Goal: Book appointment/travel/reservation

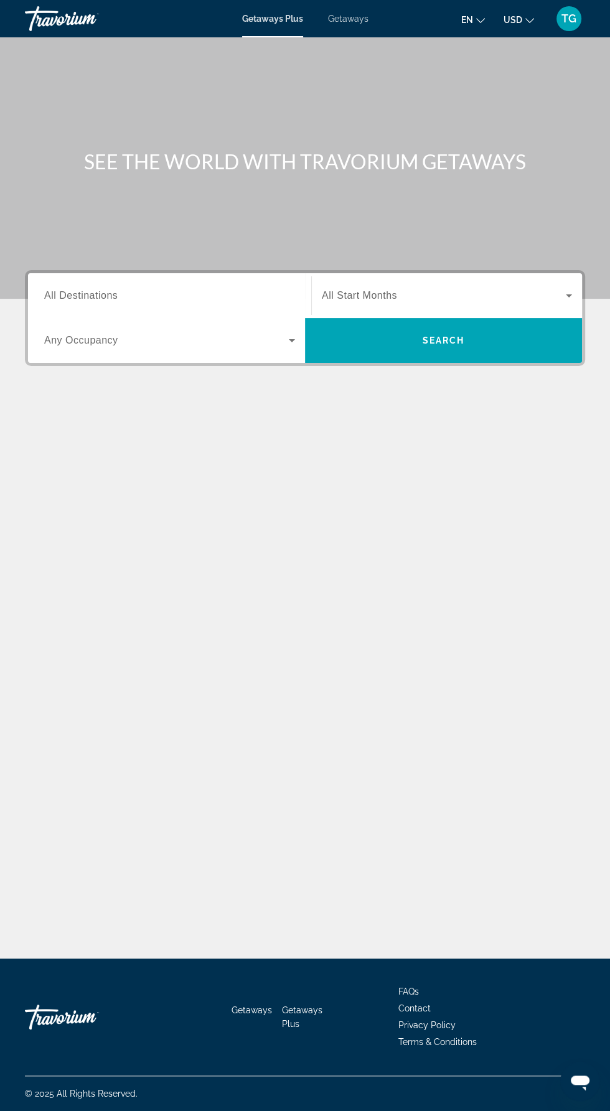
click at [181, 337] on span "Search widget" at bounding box center [166, 340] width 245 height 15
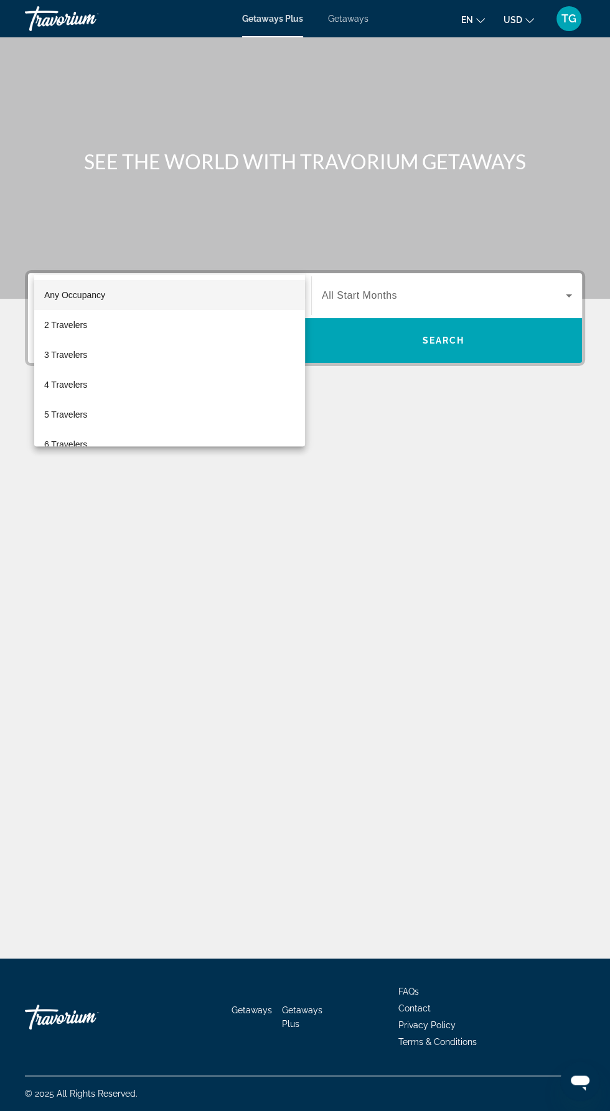
scroll to position [83, 0]
click at [128, 384] on mat-option "4 Travelers" at bounding box center [169, 385] width 271 height 30
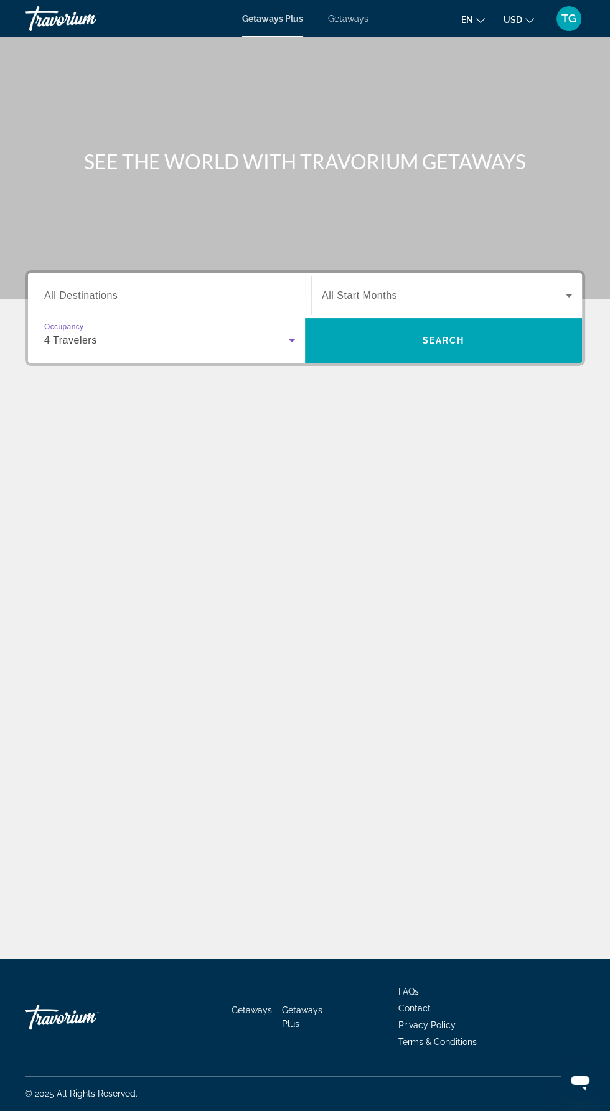
click at [158, 289] on input "Destination All Destinations" at bounding box center [169, 296] width 251 height 15
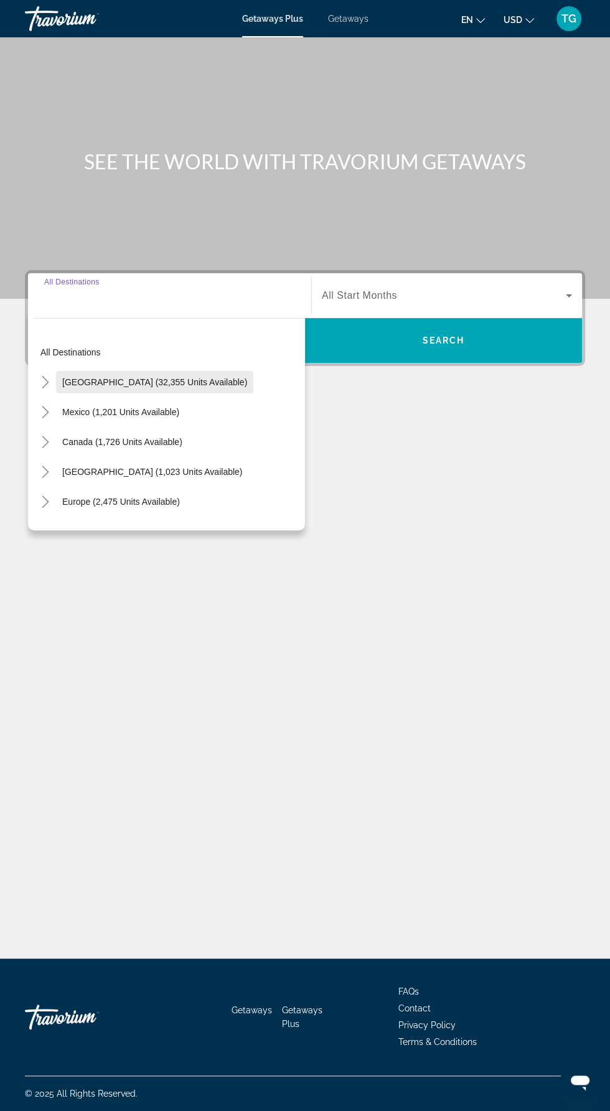
click at [158, 377] on span "[GEOGRAPHIC_DATA] (32,355 units available)" at bounding box center [154, 382] width 185 height 10
type input "**********"
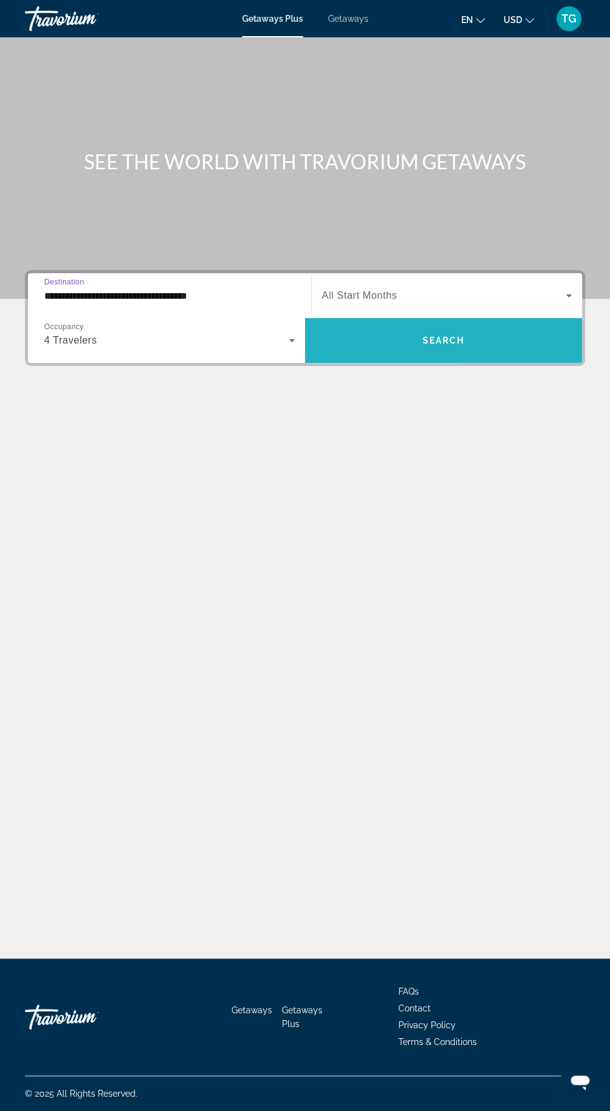
click at [506, 325] on span "Search widget" at bounding box center [443, 340] width 277 height 30
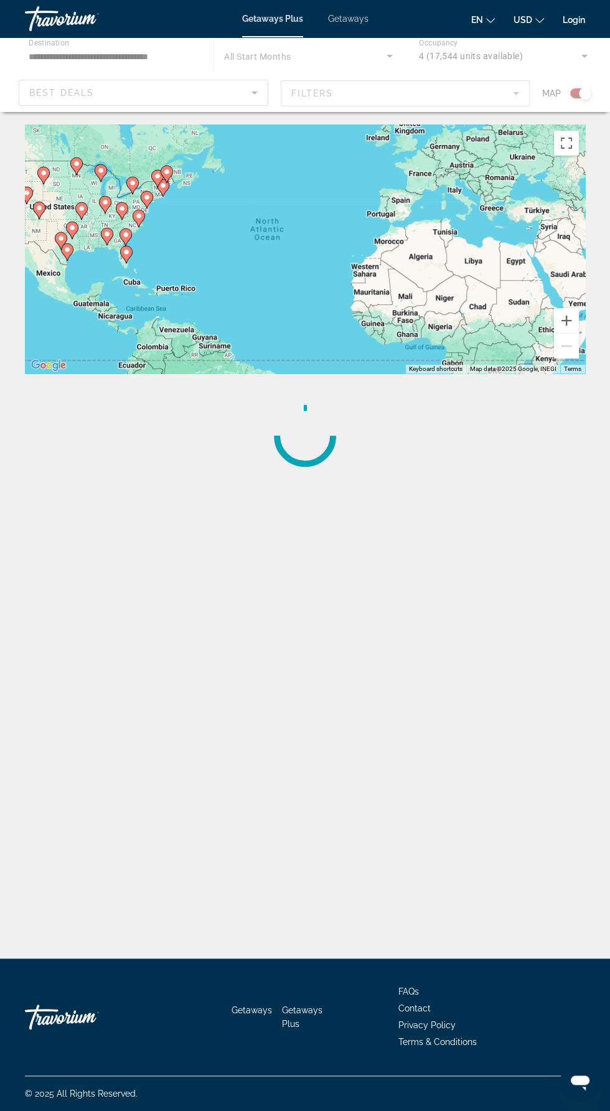
scroll to position [83, 0]
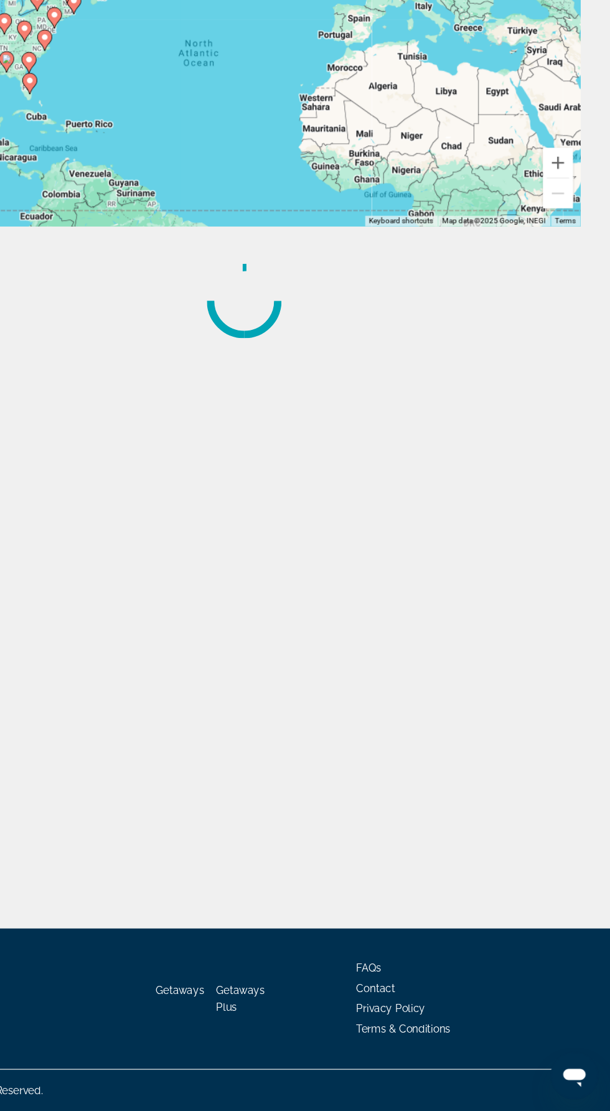
click at [449, 885] on div "**********" at bounding box center [305, 603] width 610 height 958
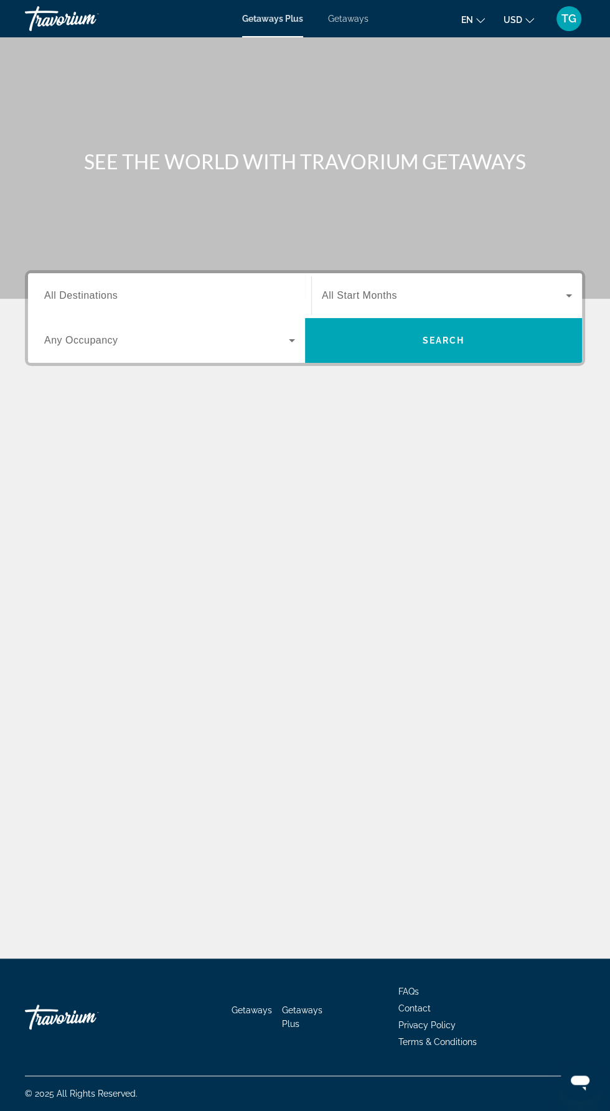
click at [219, 296] on input "Destination All Destinations" at bounding box center [169, 296] width 251 height 15
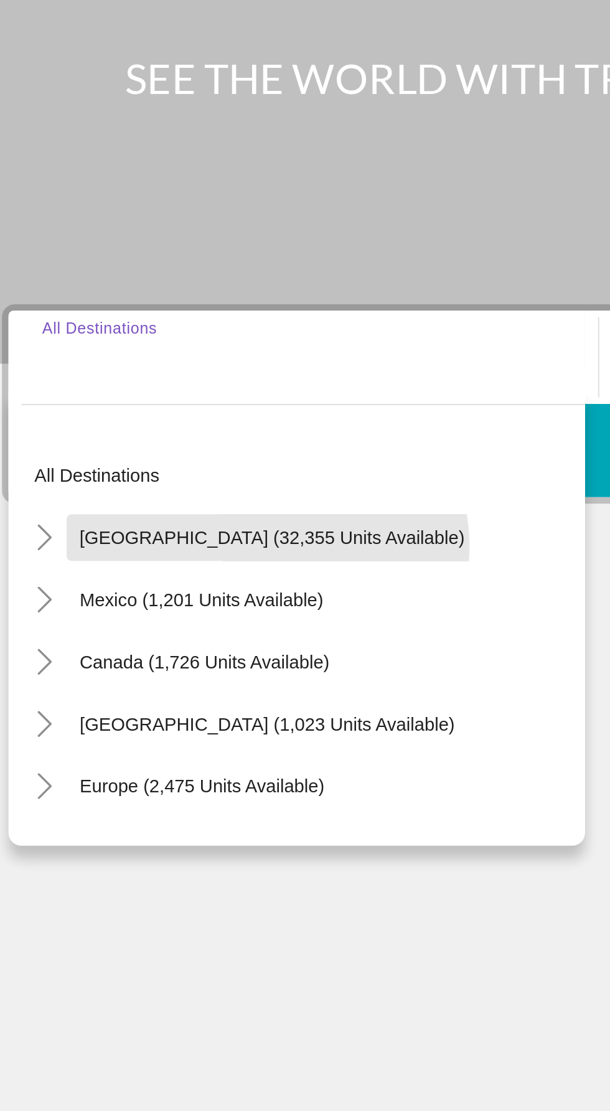
scroll to position [83, 0]
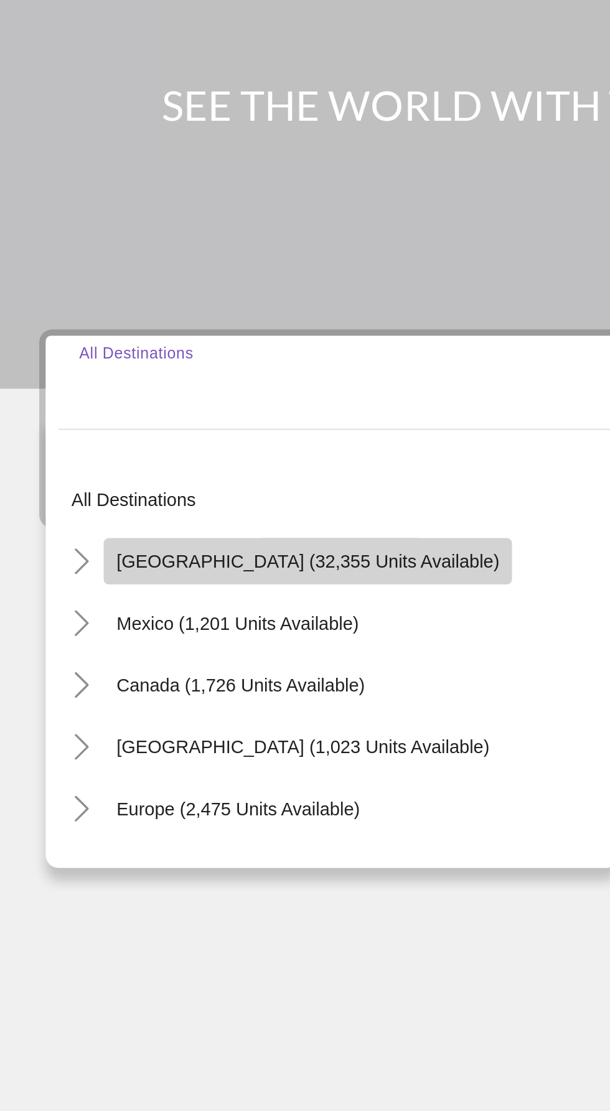
click at [173, 377] on span "[GEOGRAPHIC_DATA] (32,355 units available)" at bounding box center [154, 382] width 185 height 10
type input "**********"
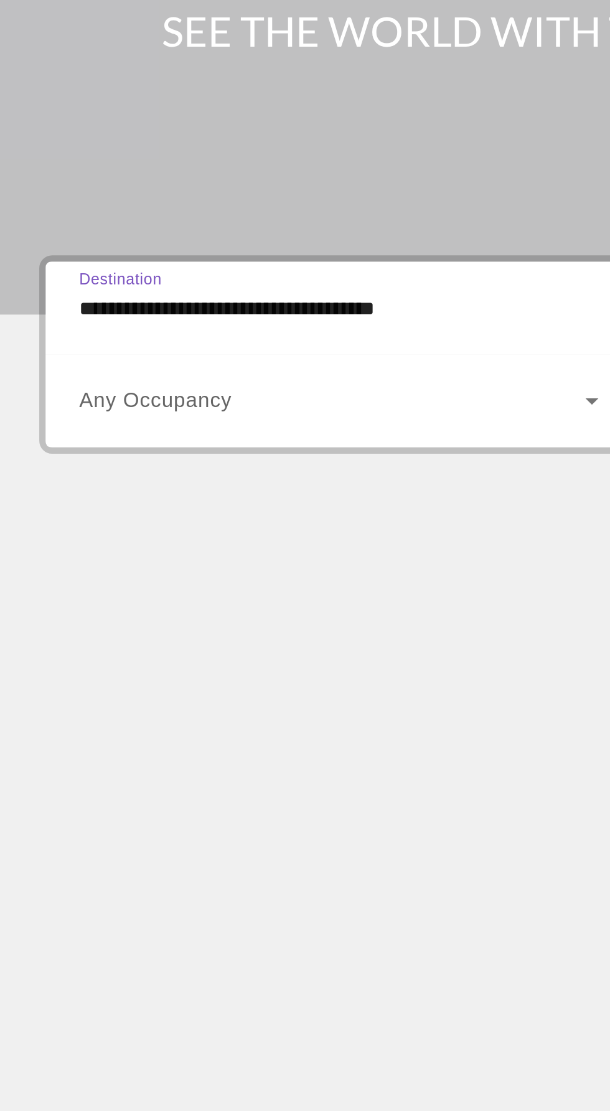
click at [249, 333] on span "Search widget" at bounding box center [166, 340] width 245 height 15
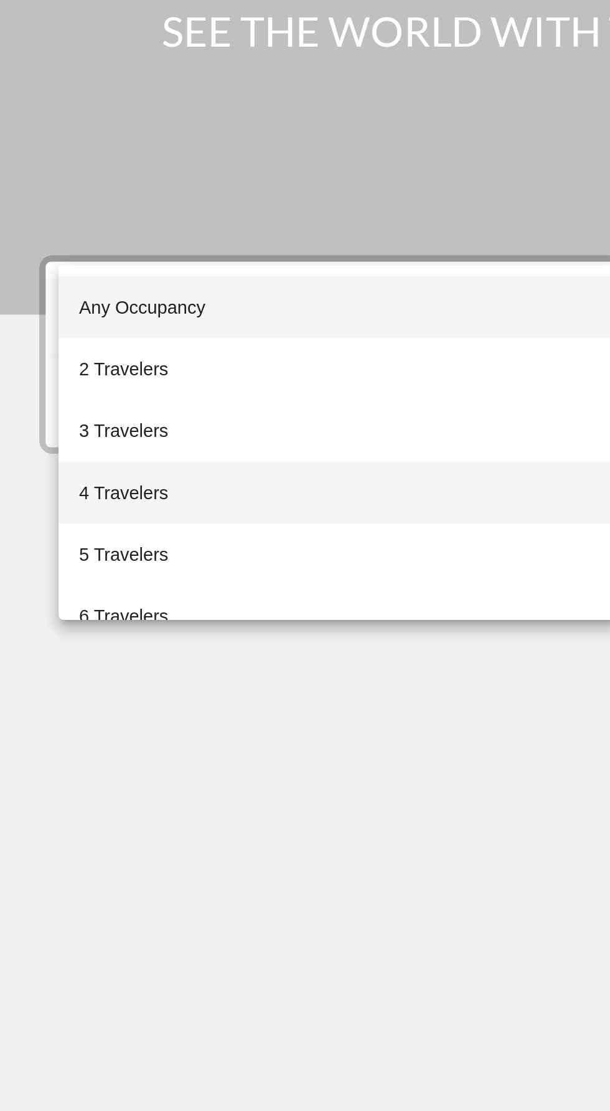
click at [105, 389] on mat-option "4 Travelers" at bounding box center [169, 385] width 271 height 30
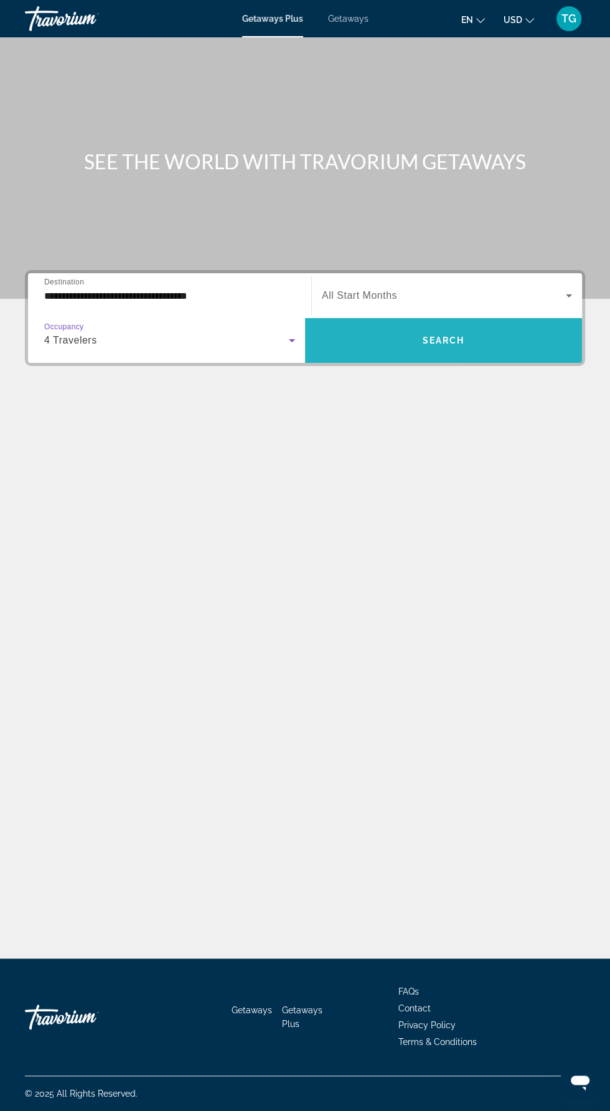
click at [478, 325] on span "Search widget" at bounding box center [443, 340] width 277 height 30
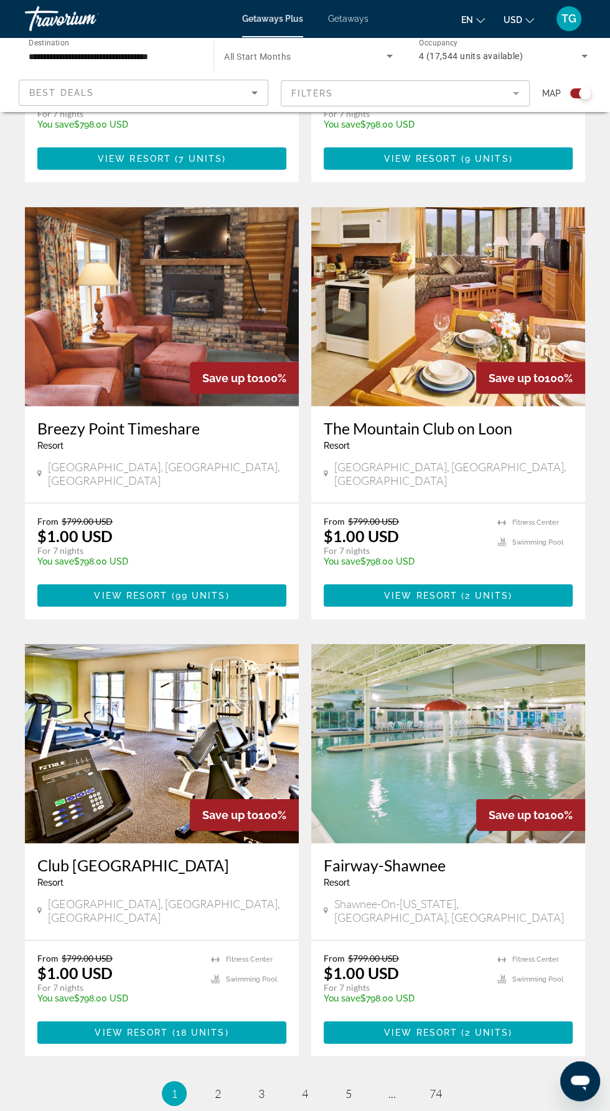
scroll to position [2038, 0]
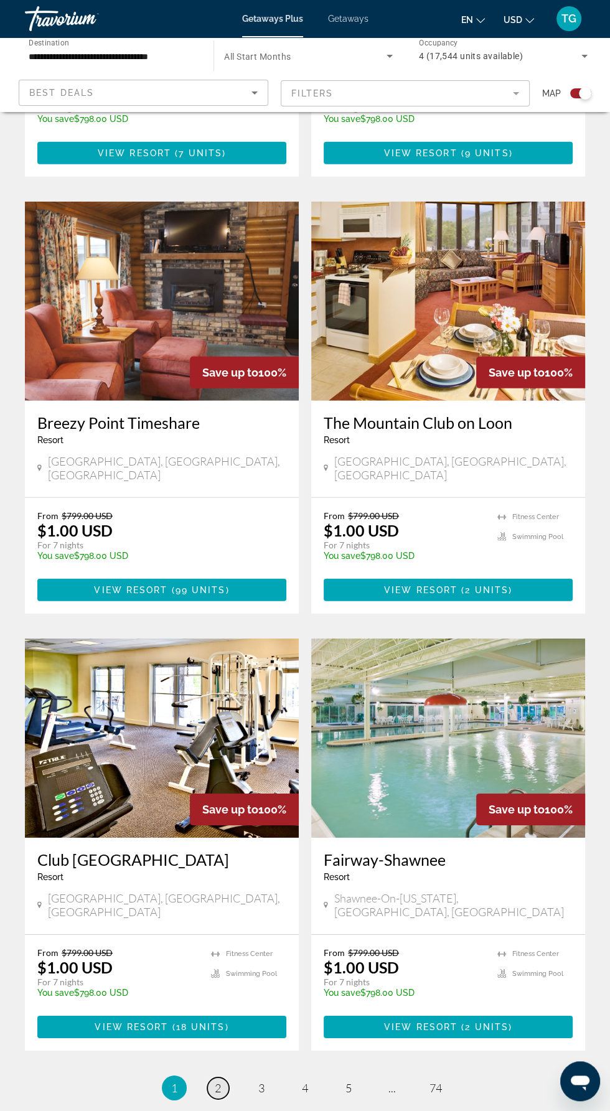
click at [215, 1081] on span "2" at bounding box center [218, 1088] width 6 height 14
